Goal: Information Seeking & Learning: Learn about a topic

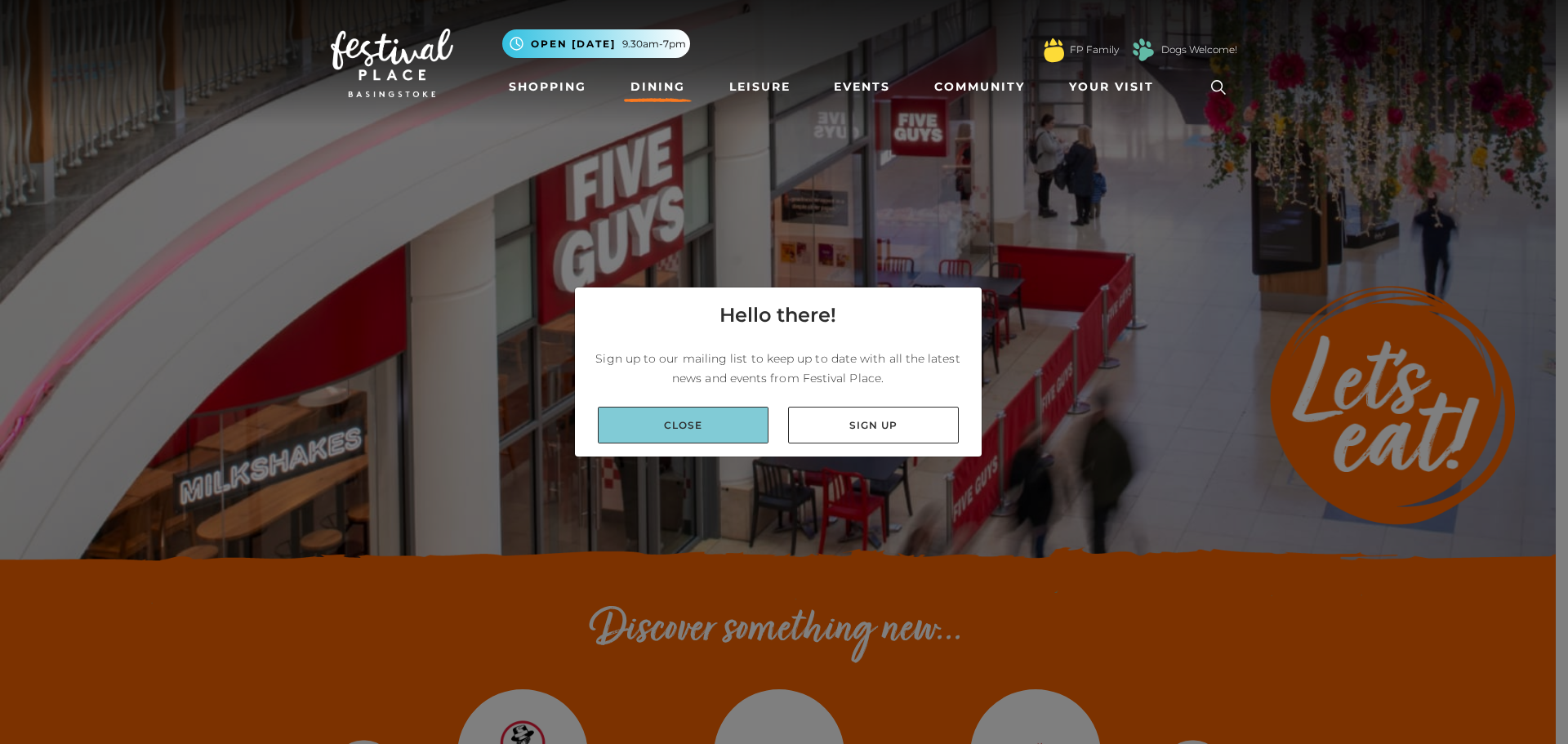
click at [712, 416] on link "Close" at bounding box center [683, 425] width 171 height 37
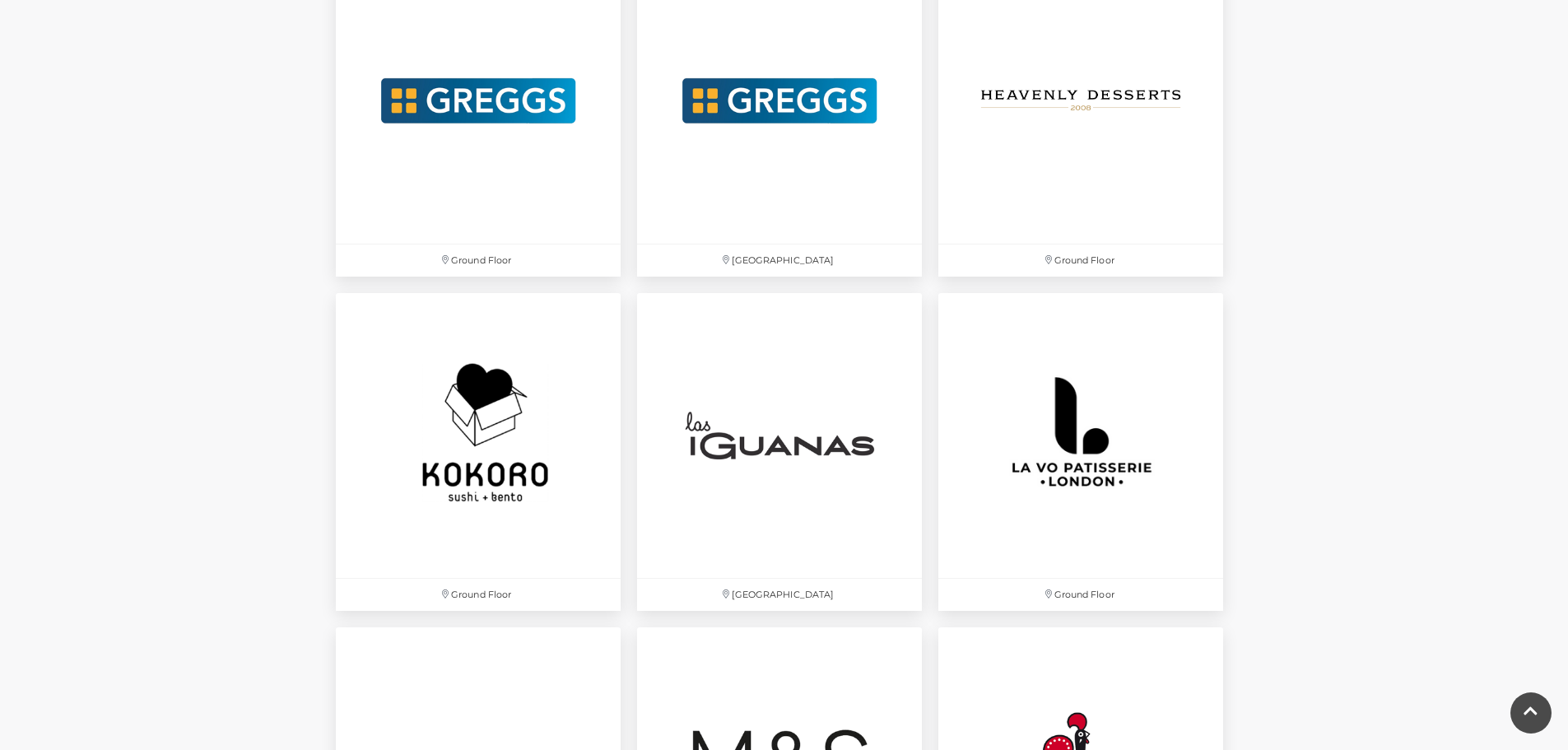
scroll to position [3513, 0]
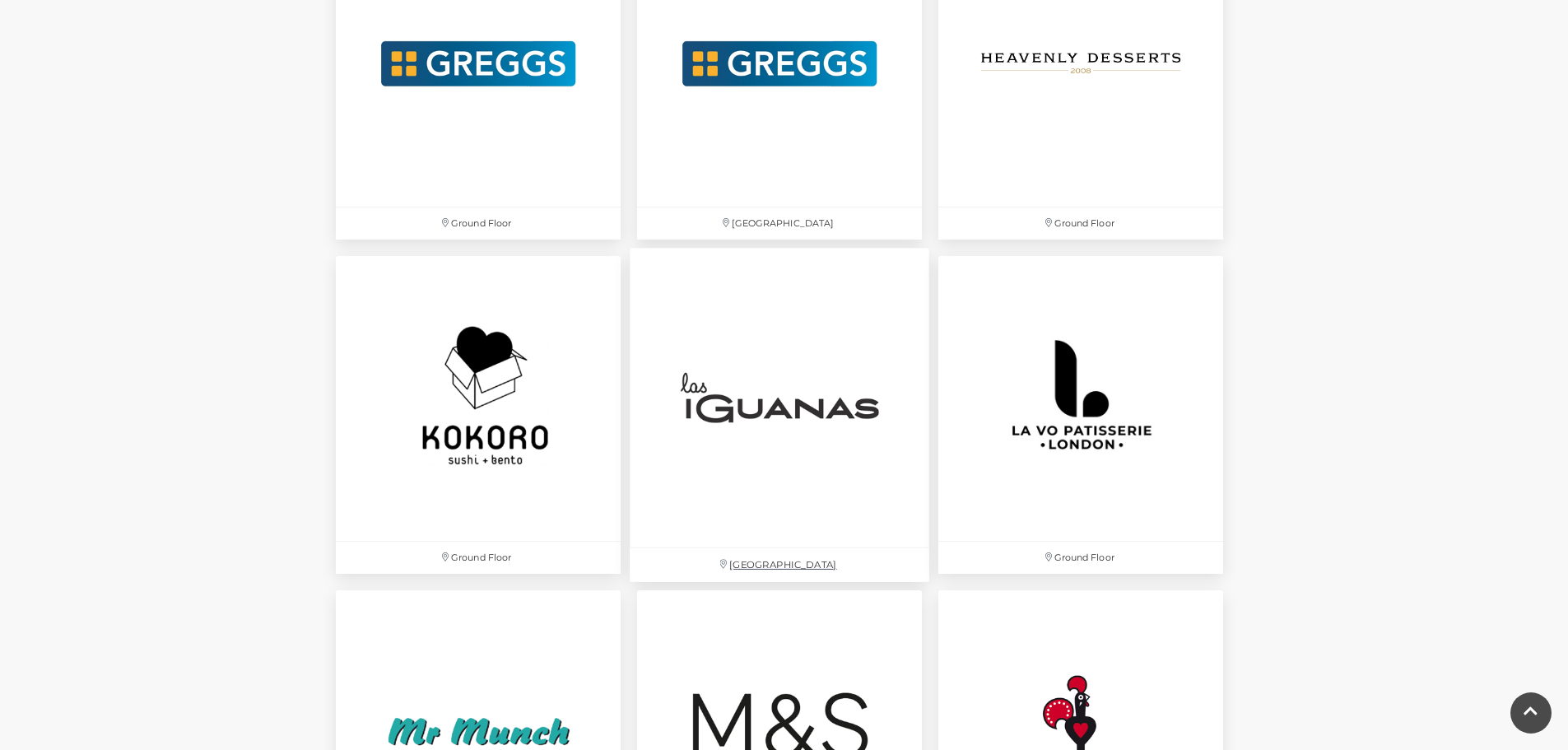
click at [757, 361] on img at bounding box center [779, 397] width 300 height 300
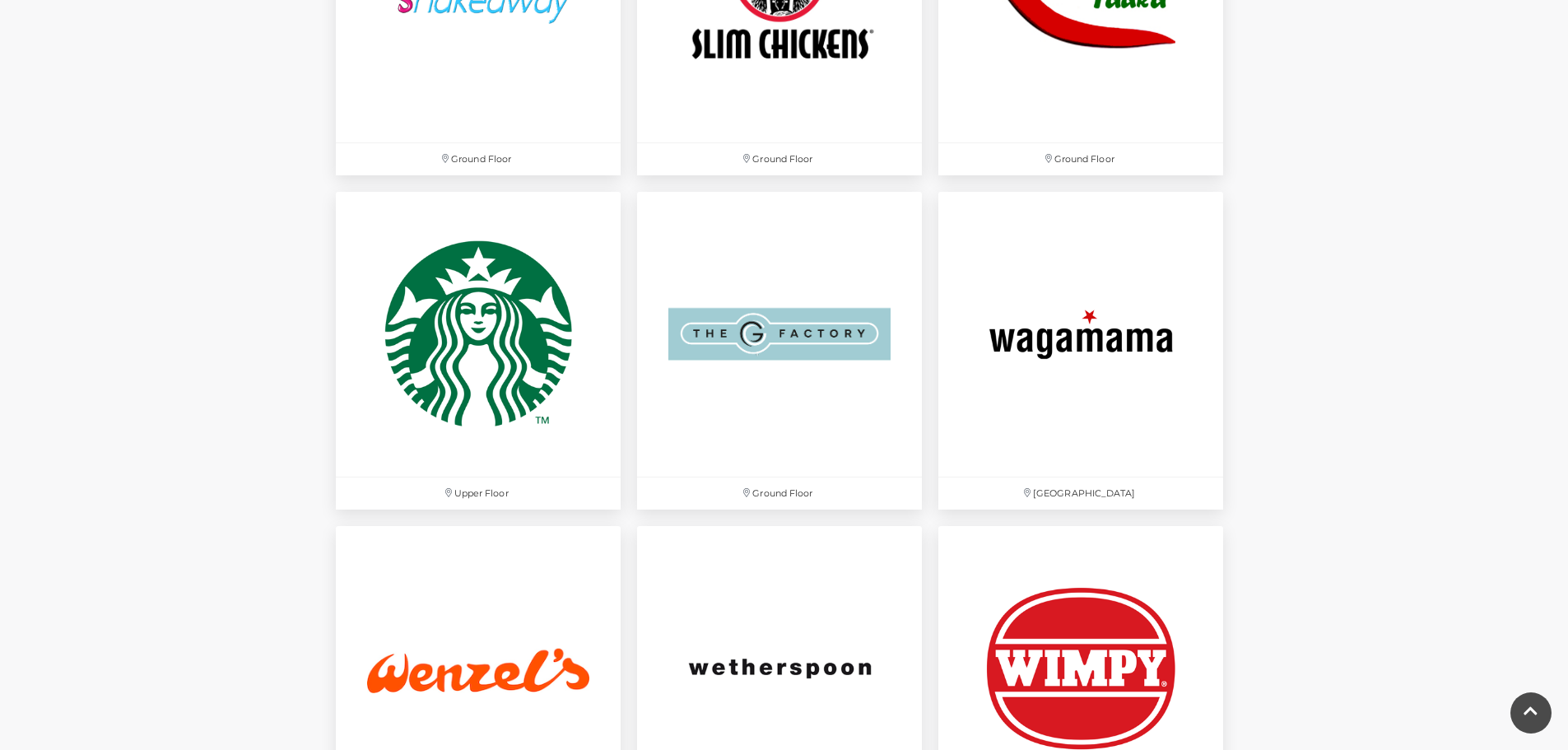
scroll to position [4921, 0]
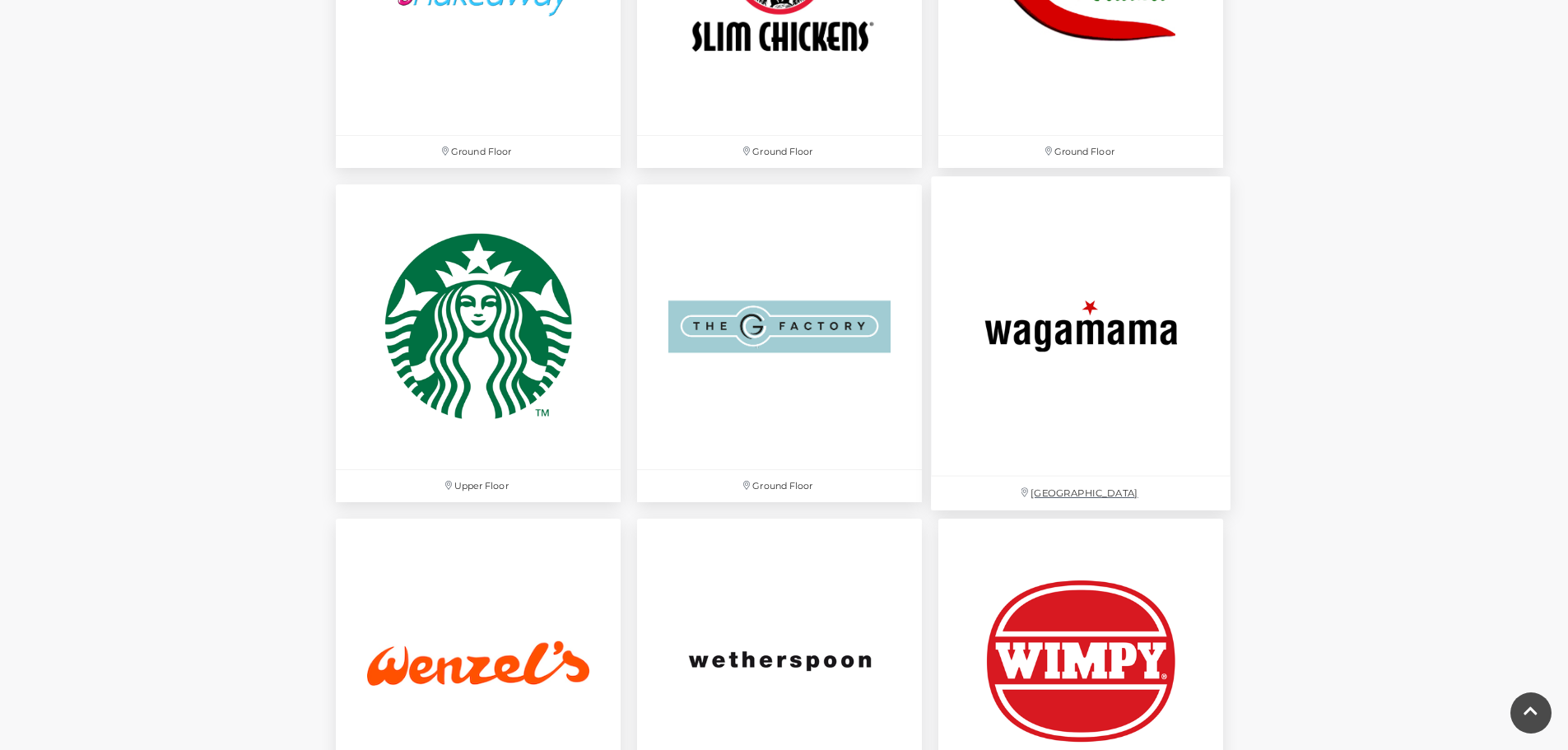
click at [1151, 264] on img at bounding box center [1080, 325] width 300 height 300
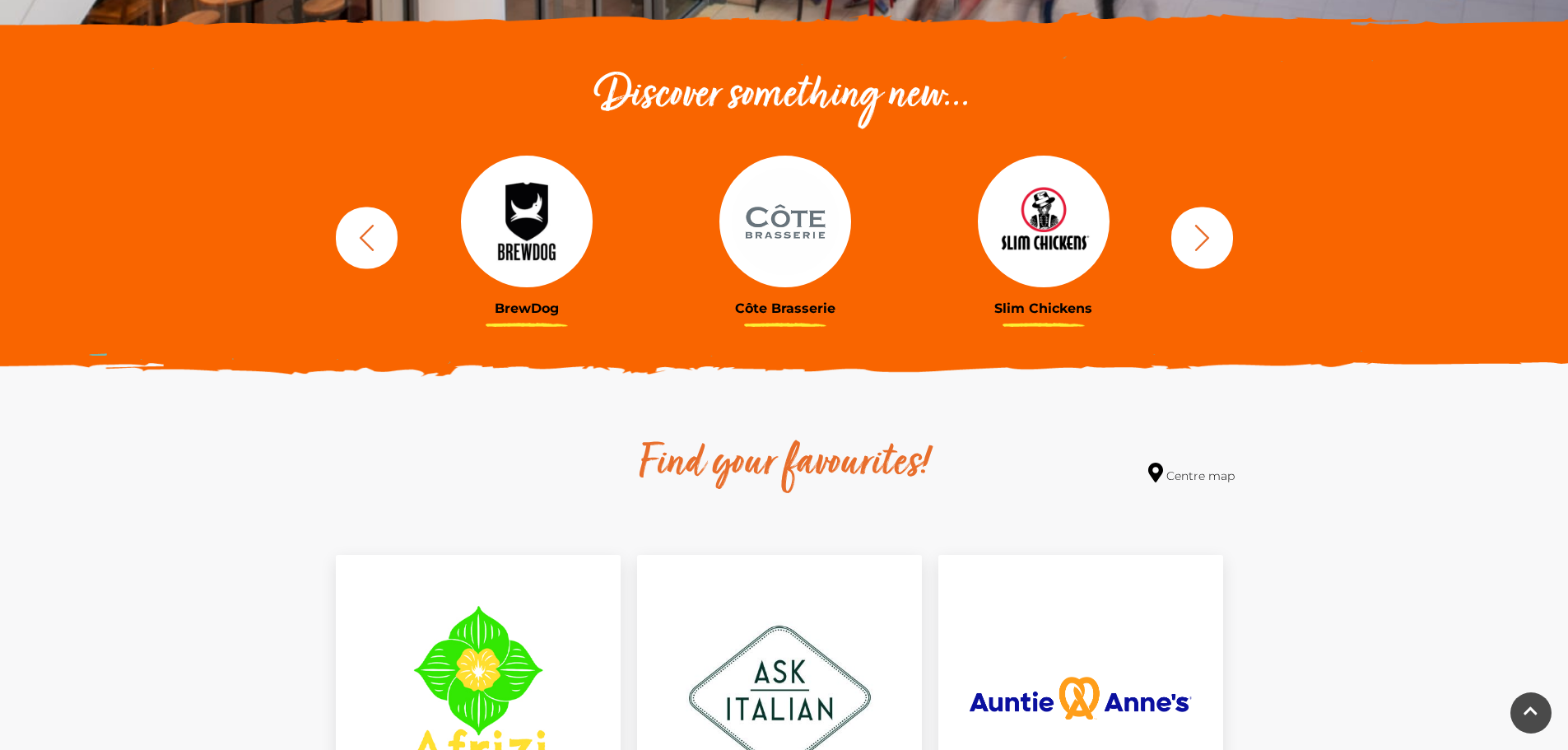
scroll to position [480, 0]
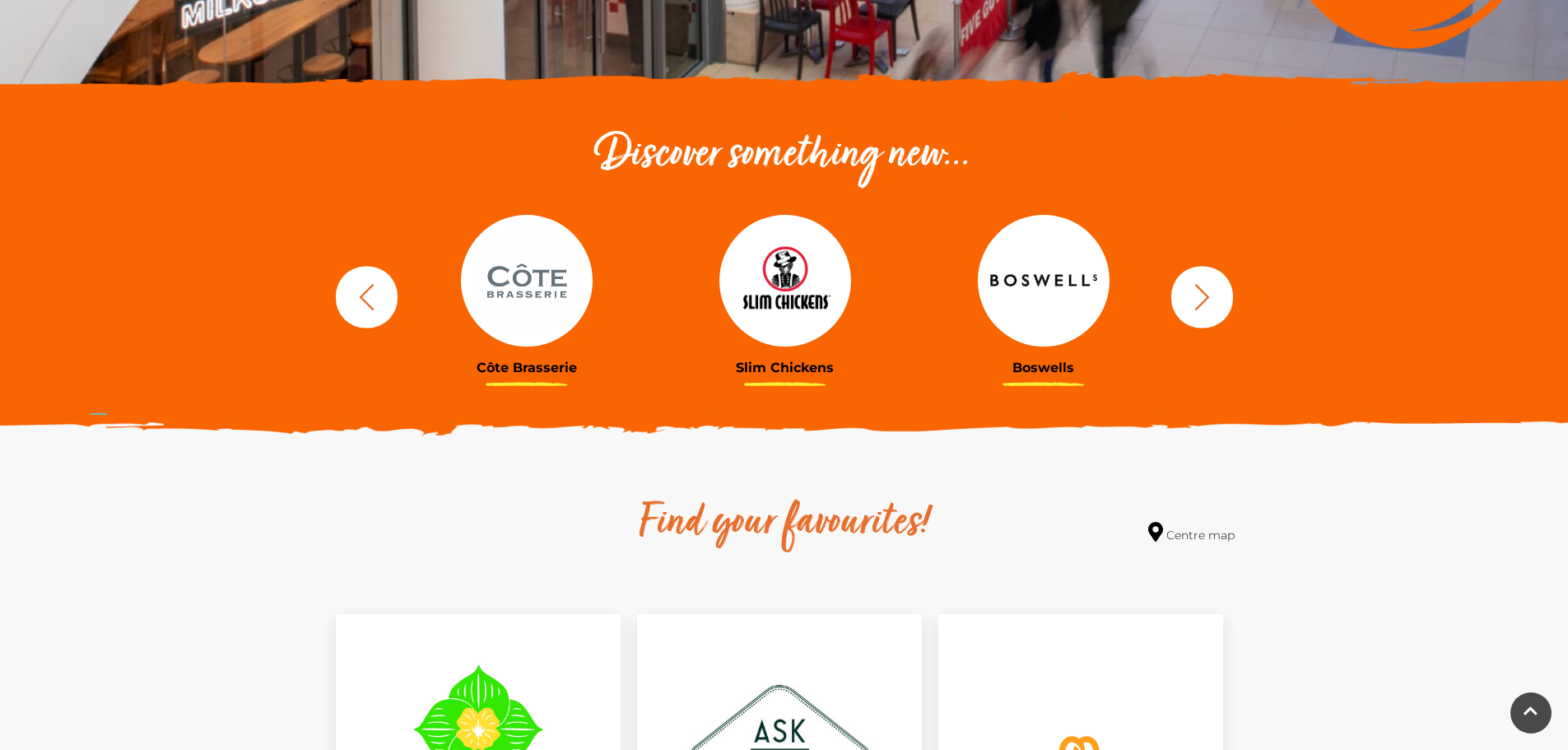
click at [1222, 300] on button "button" at bounding box center [1202, 296] width 62 height 62
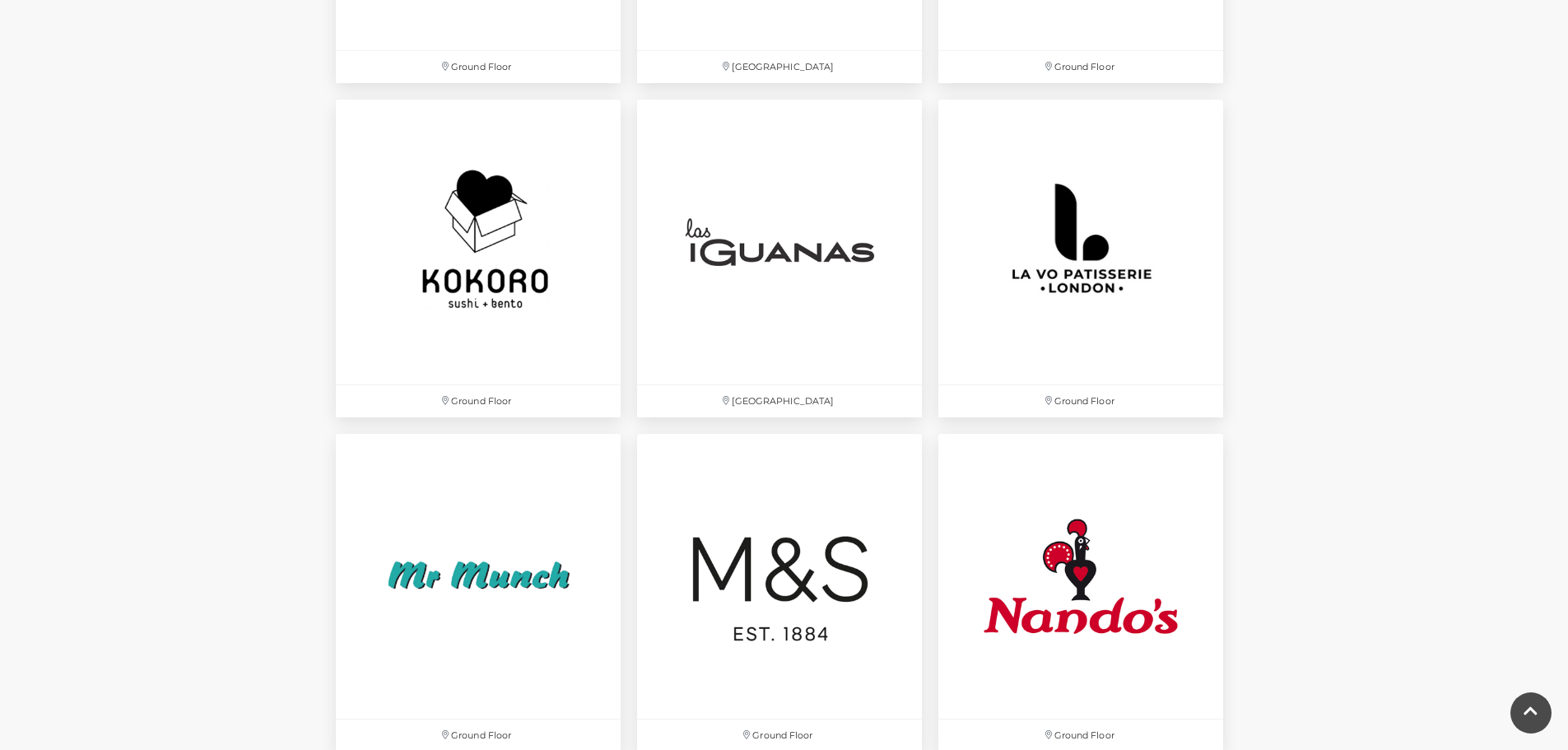
scroll to position [3673, 0]
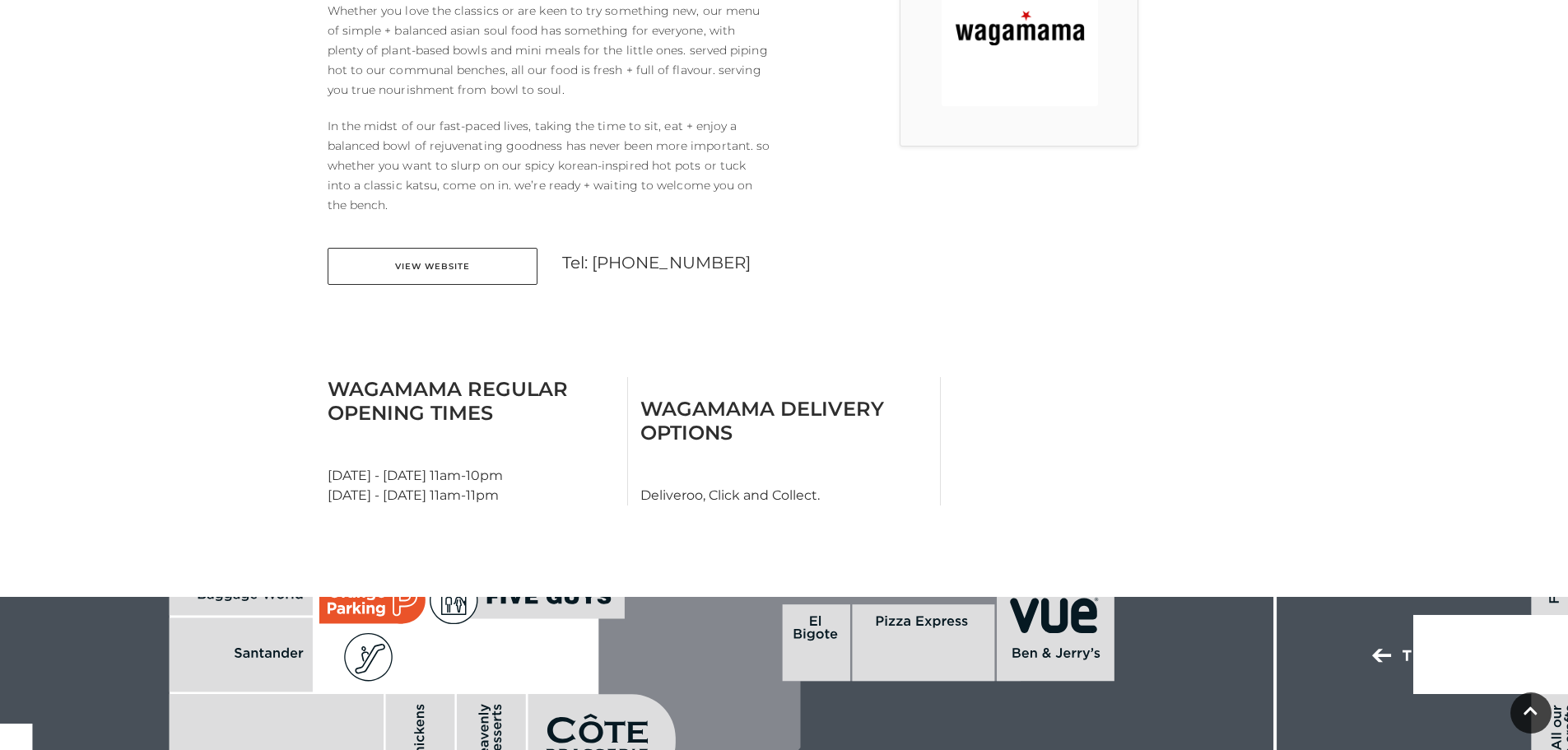
scroll to position [579, 0]
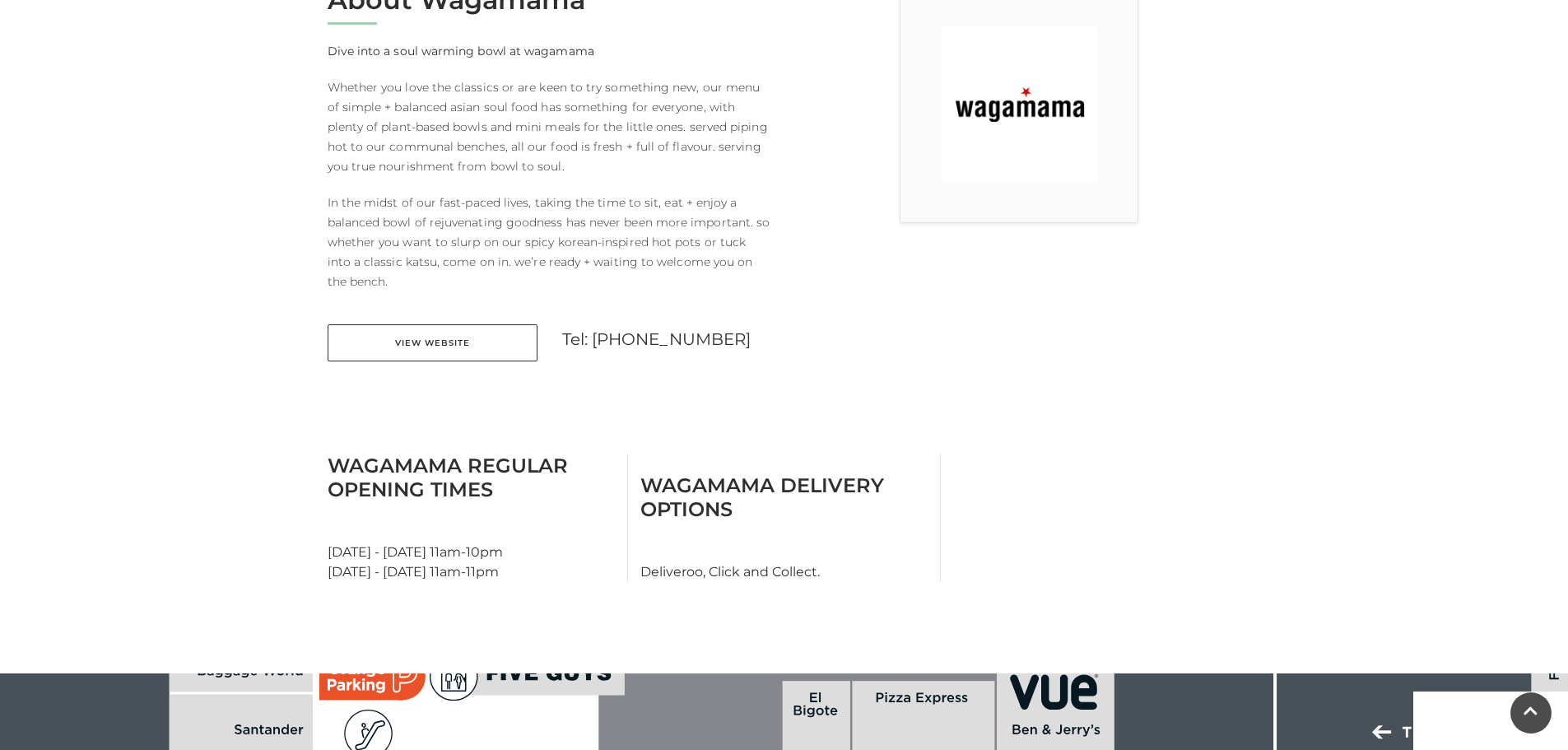
scroll to position [559, 0]
